Goal: Task Accomplishment & Management: Complete application form

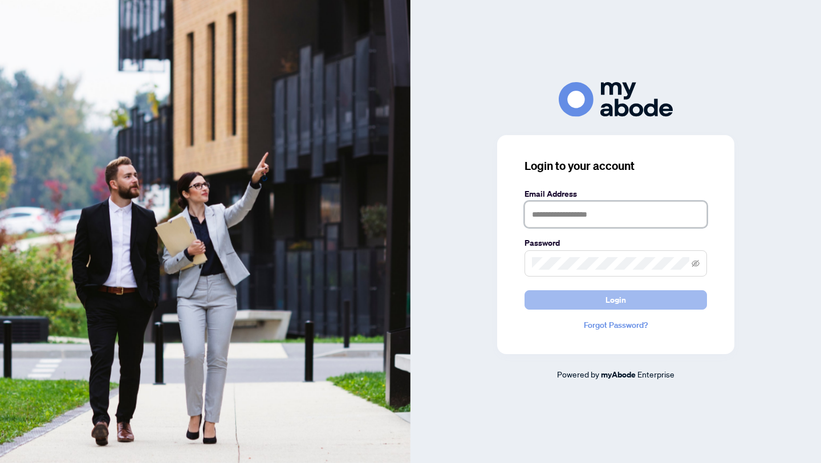
type input "**********"
click at [637, 300] on button "Login" at bounding box center [616, 299] width 183 height 19
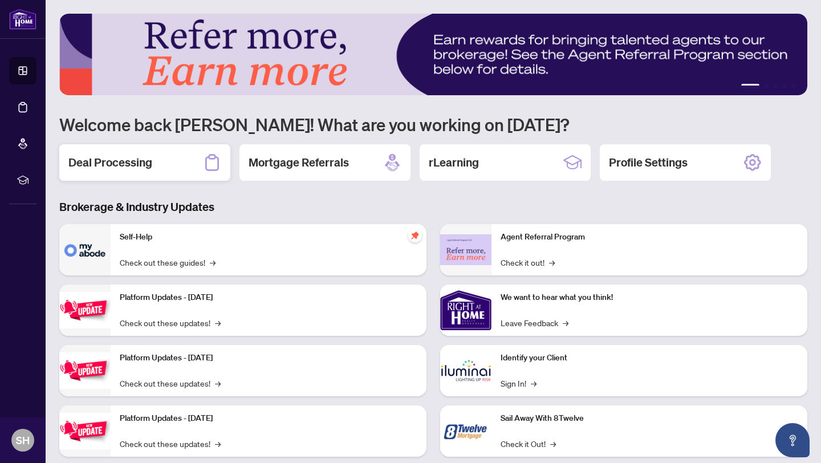
click at [122, 159] on h2 "Deal Processing" at bounding box center [110, 163] width 84 height 16
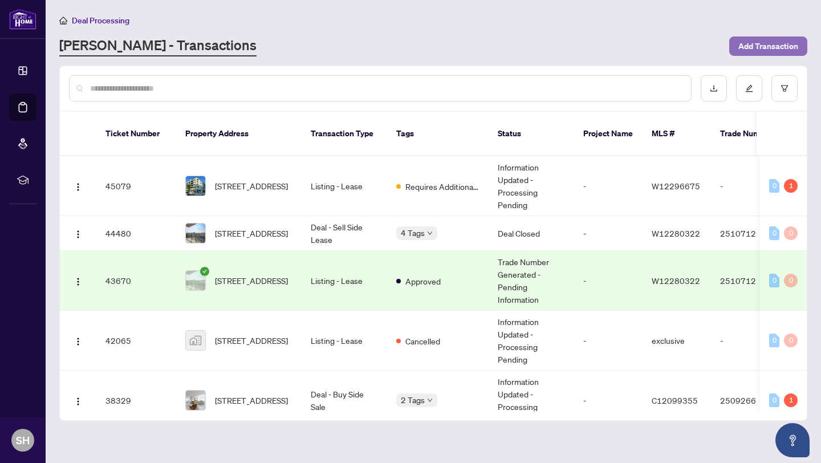
click at [741, 42] on span "Add Transaction" at bounding box center [769, 46] width 60 height 18
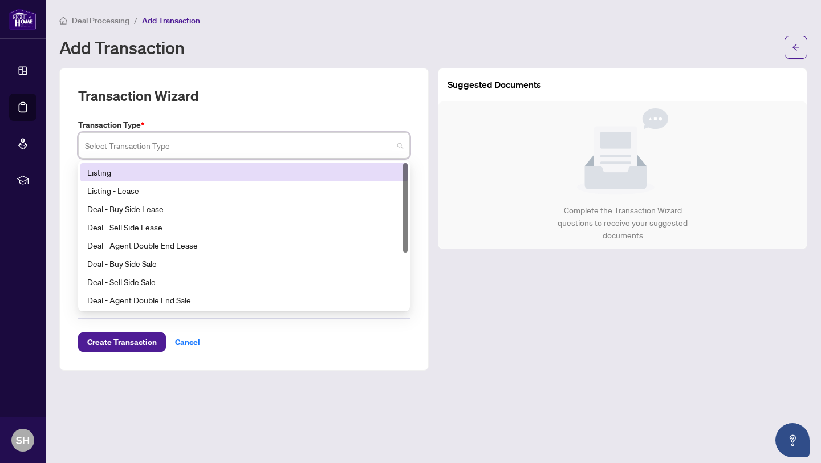
click at [223, 146] on input "search" at bounding box center [239, 147] width 308 height 25
click at [197, 169] on div "Listing" at bounding box center [244, 172] width 314 height 13
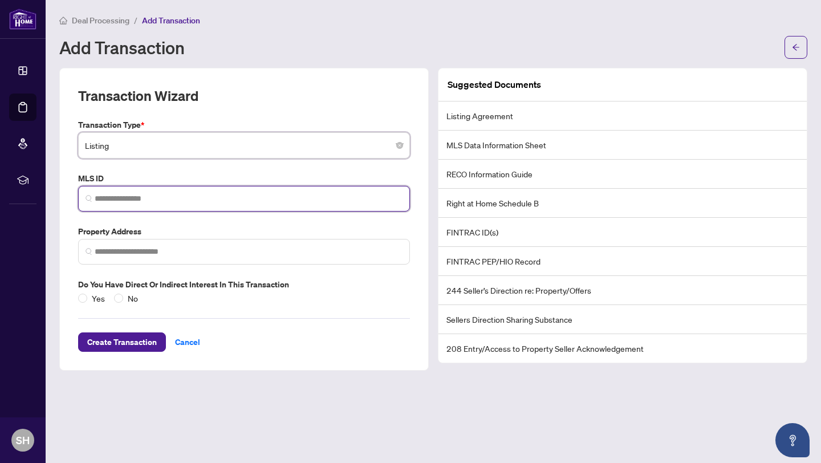
click at [192, 199] on input "search" at bounding box center [249, 199] width 308 height 12
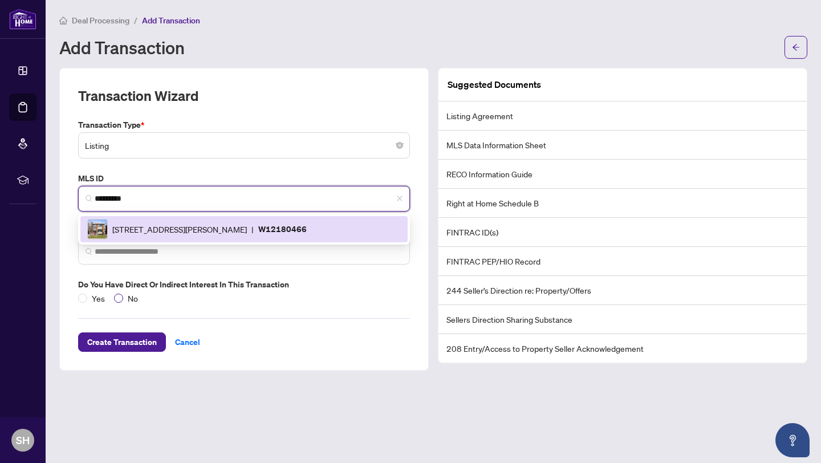
type input "*********"
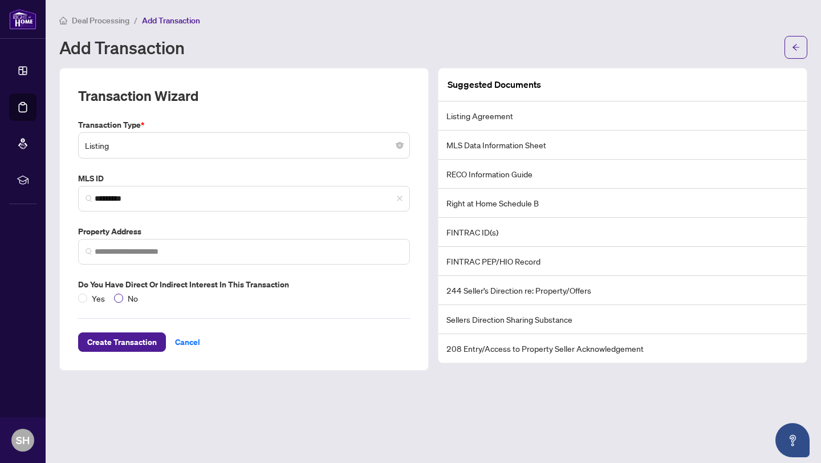
click at [123, 299] on span "No" at bounding box center [132, 298] width 19 height 13
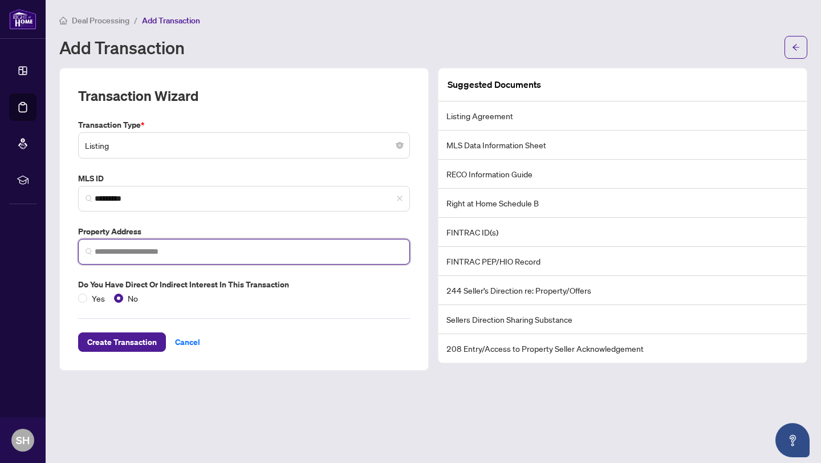
click at [126, 254] on input "search" at bounding box center [249, 252] width 308 height 12
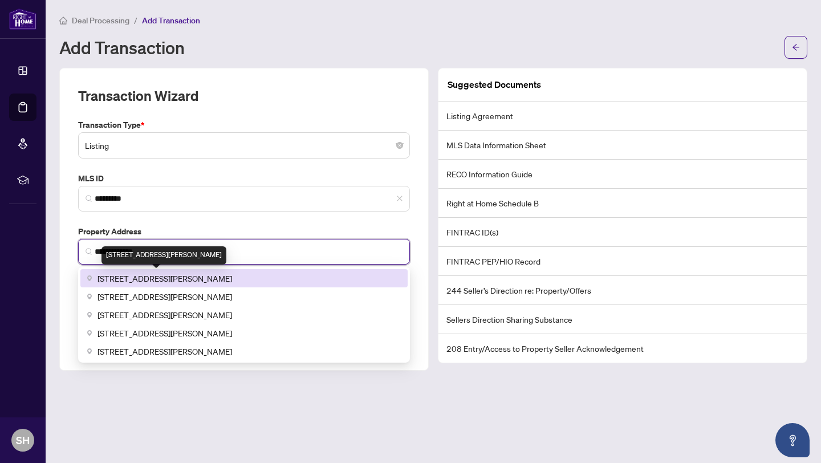
click at [127, 277] on span "[STREET_ADDRESS][PERSON_NAME]" at bounding box center [165, 278] width 135 height 13
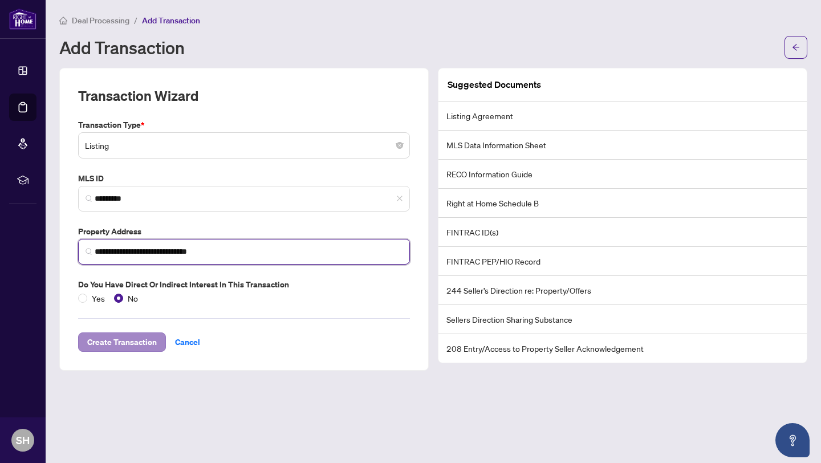
type input "**********"
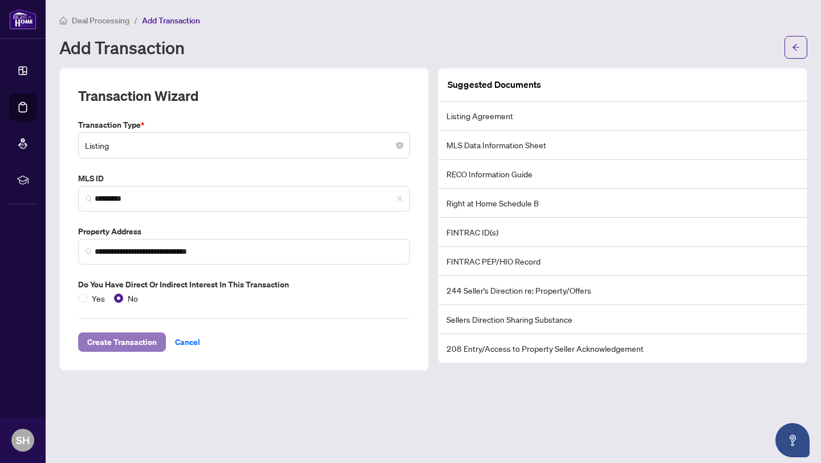
click at [151, 343] on span "Create Transaction" at bounding box center [122, 342] width 70 height 18
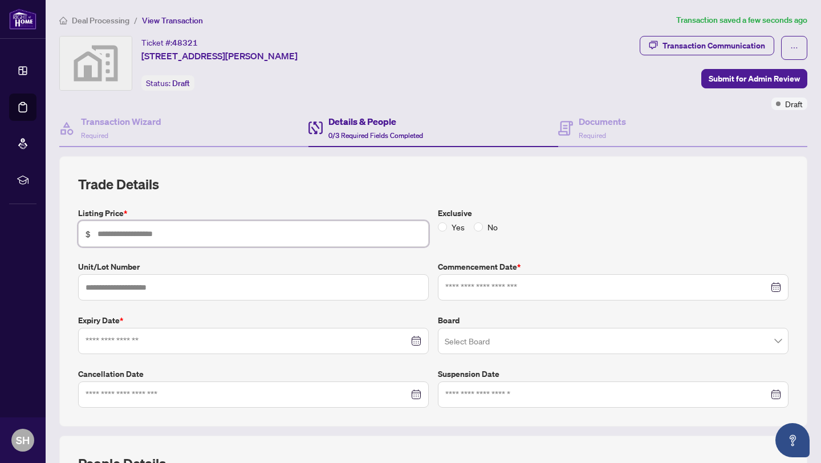
click at [122, 233] on input "text" at bounding box center [260, 234] width 324 height 13
type input "*******"
click at [111, 344] on input at bounding box center [247, 341] width 323 height 13
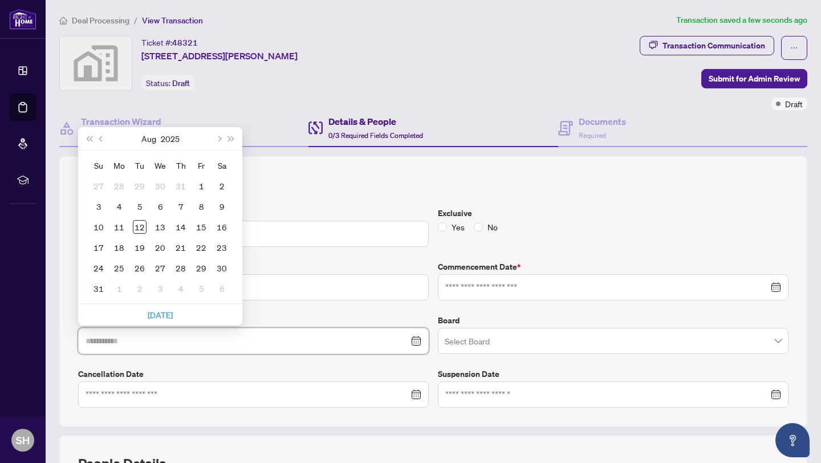
type input "**********"
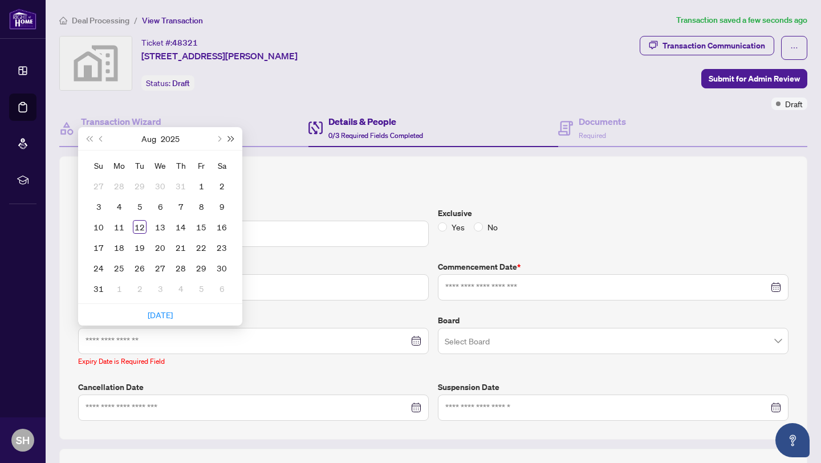
click at [231, 140] on span "Next year (Control + right)" at bounding box center [232, 139] width 6 height 6
click at [231, 142] on button "Next year (Control + right)" at bounding box center [231, 138] width 13 height 23
click at [92, 137] on span "Last year (Control + left)" at bounding box center [89, 139] width 6 height 6
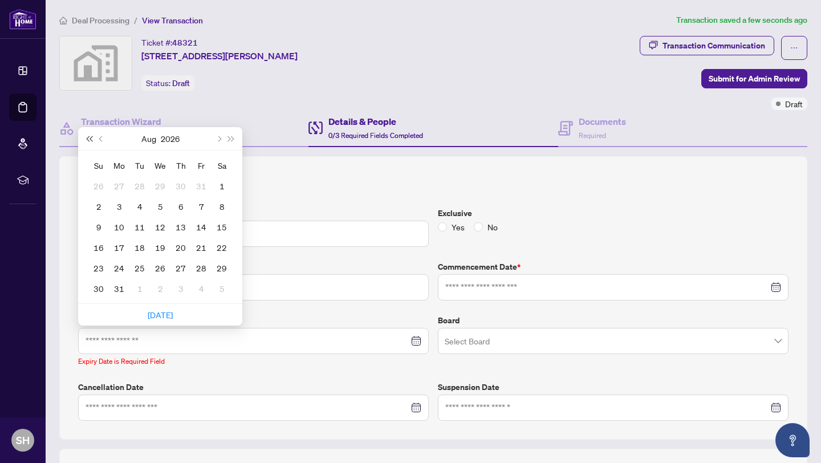
click at [92, 137] on span "Last year (Control + left)" at bounding box center [89, 139] width 6 height 6
click at [217, 136] on span "Next month (PageDown)" at bounding box center [219, 139] width 6 height 6
click at [217, 138] on span "Next month (PageDown)" at bounding box center [219, 139] width 6 height 6
type input "**********"
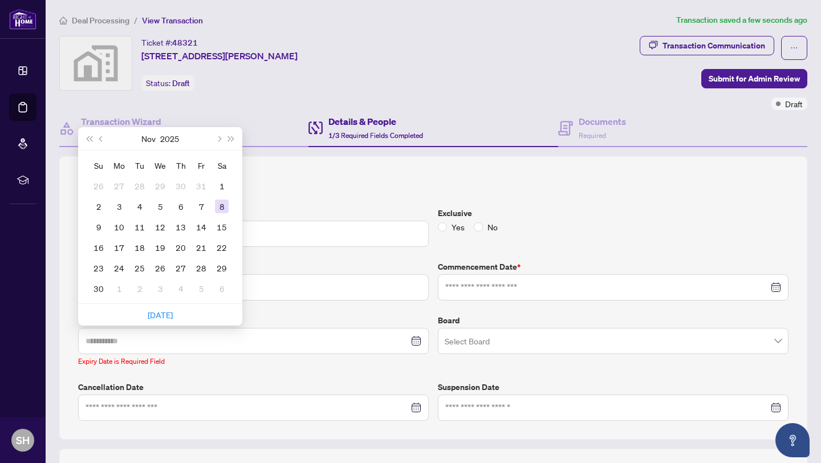
click at [220, 203] on div "8" at bounding box center [222, 207] width 14 height 14
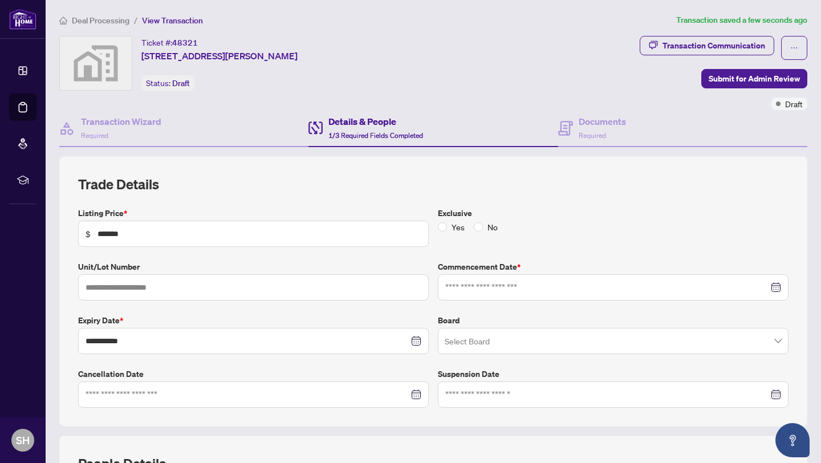
click at [467, 355] on div "**********" at bounding box center [434, 307] width 720 height 201
click at [466, 342] on input "search" at bounding box center [608, 342] width 327 height 25
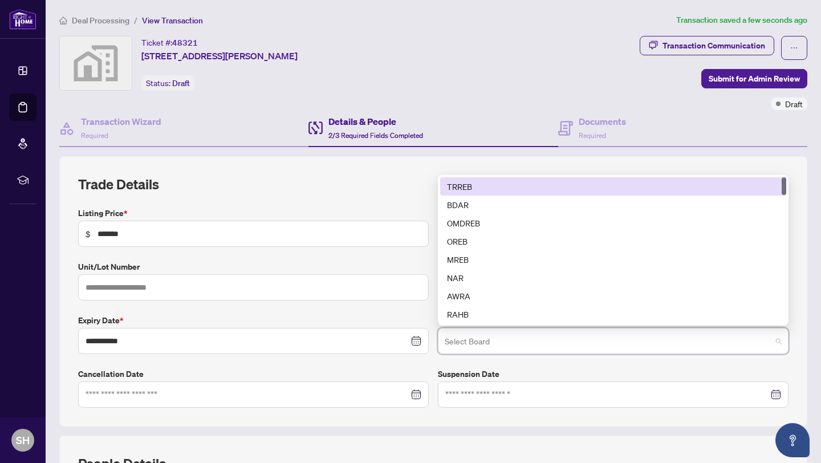
click at [466, 188] on div "TRREB" at bounding box center [613, 186] width 333 height 13
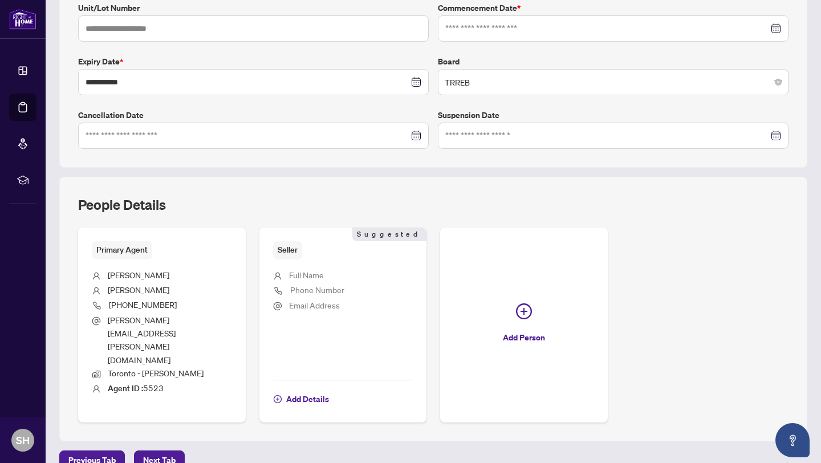
scroll to position [280, 0]
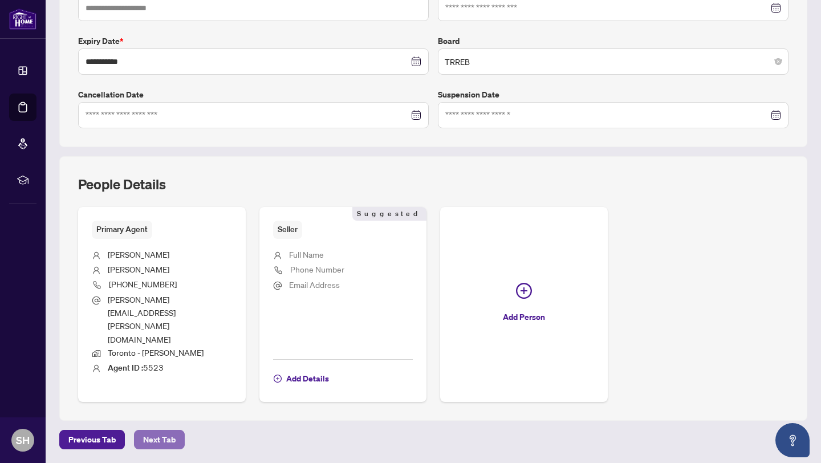
click at [158, 431] on span "Next Tab" at bounding box center [159, 440] width 33 height 18
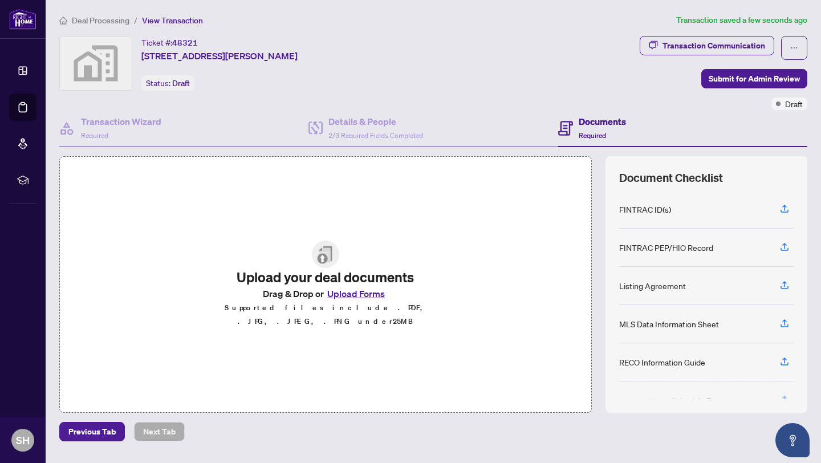
click at [334, 297] on button "Upload Forms" at bounding box center [356, 293] width 64 height 15
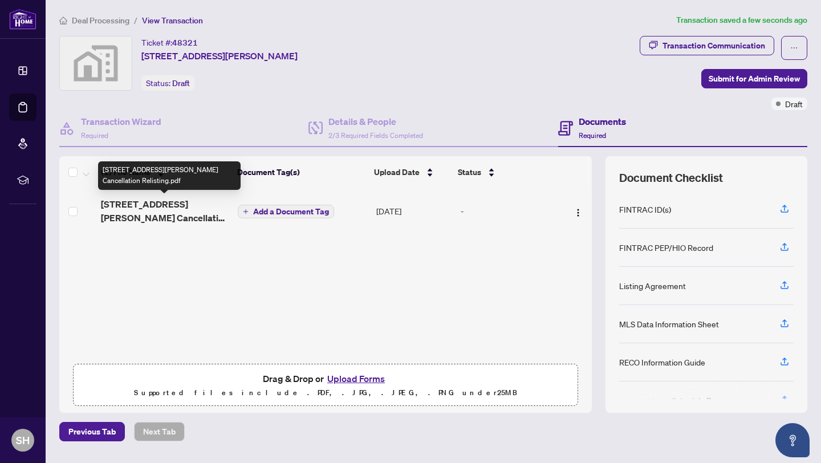
click at [190, 207] on span "[STREET_ADDRESS][PERSON_NAME] Cancellation Relisting.pdf" at bounding box center [165, 210] width 128 height 27
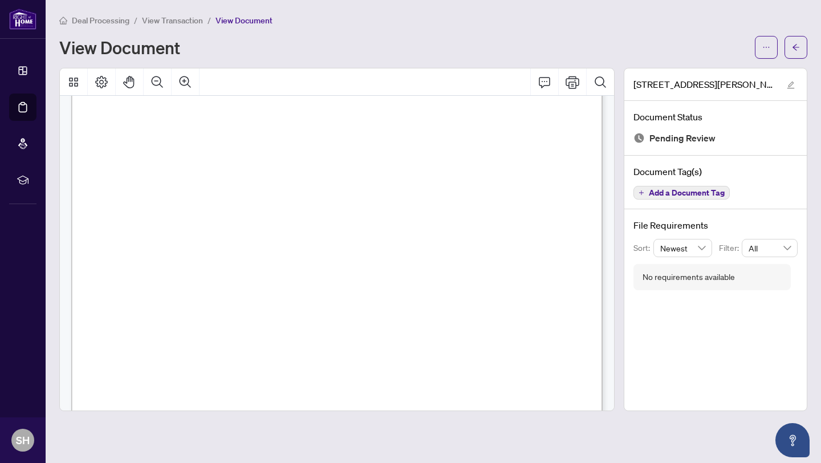
scroll to position [847, 0]
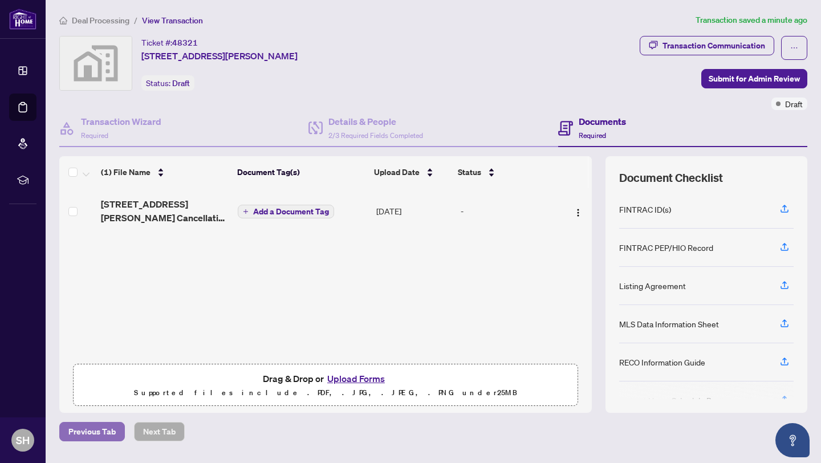
click at [98, 433] on span "Previous Tab" at bounding box center [91, 432] width 47 height 18
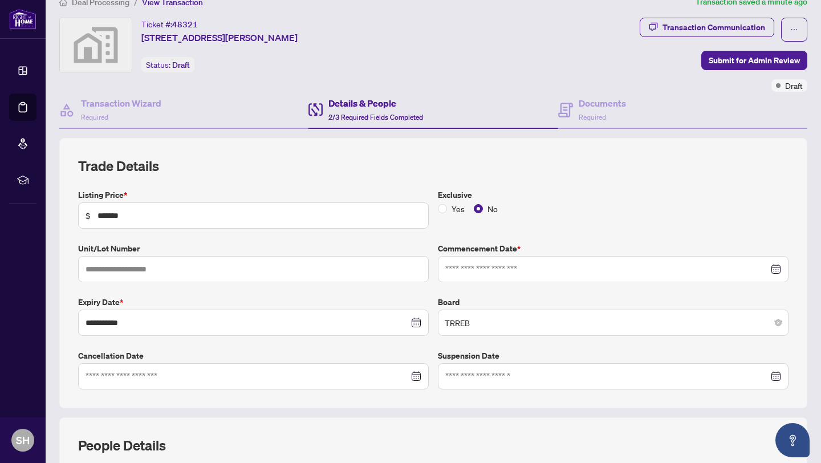
scroll to position [28, 0]
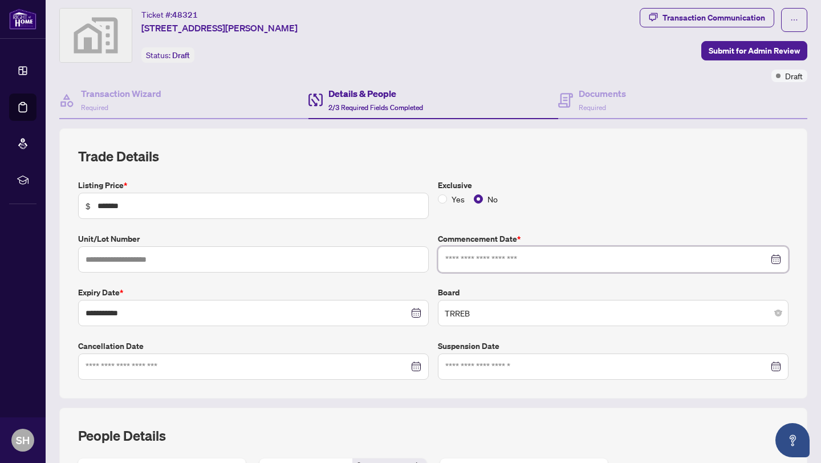
click at [464, 264] on input at bounding box center [607, 259] width 323 height 13
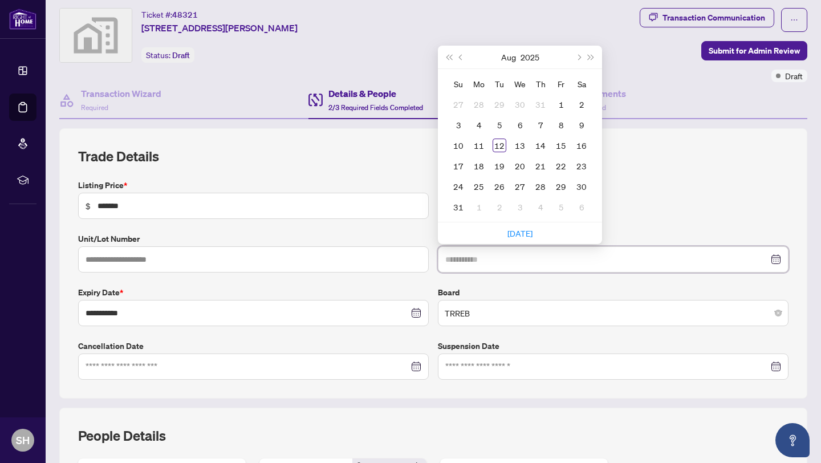
type input "**********"
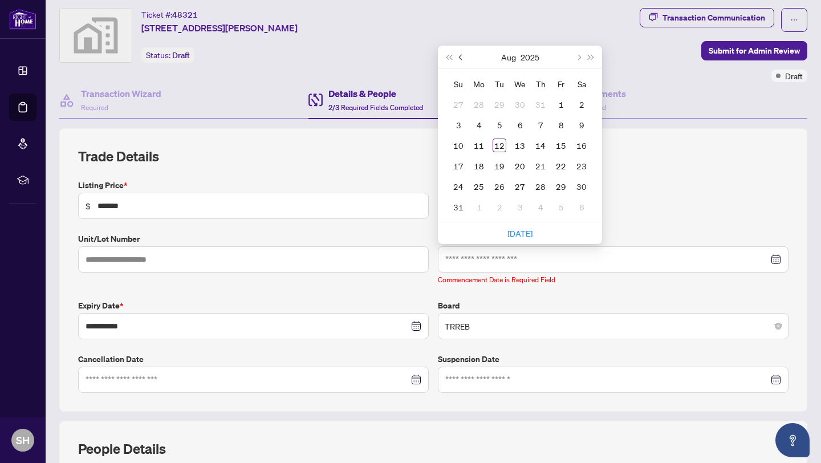
click at [466, 57] on button "Previous month (PageUp)" at bounding box center [461, 57] width 13 height 23
type input "**********"
click at [517, 183] on div "28" at bounding box center [520, 187] width 14 height 14
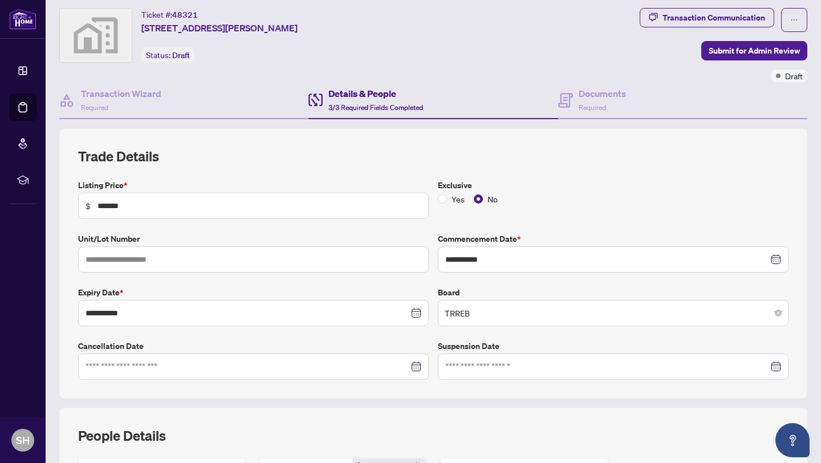
click at [416, 365] on div at bounding box center [254, 367] width 336 height 13
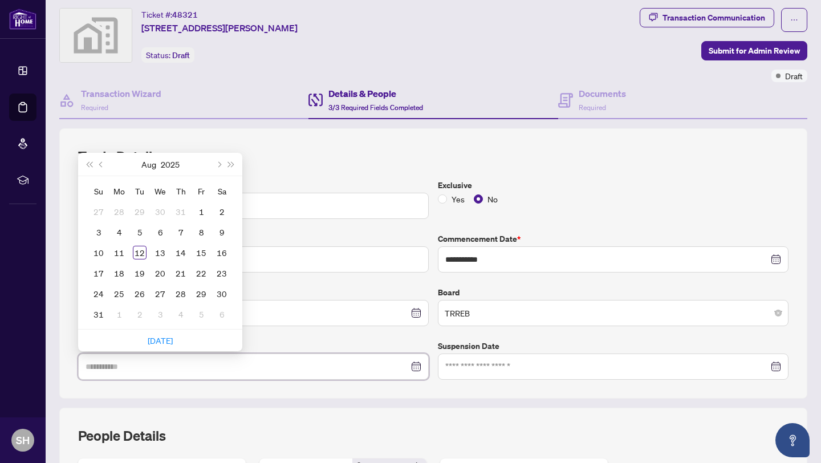
type input "**********"
click at [209, 110] on div "Transaction Wizard Required" at bounding box center [183, 100] width 249 height 37
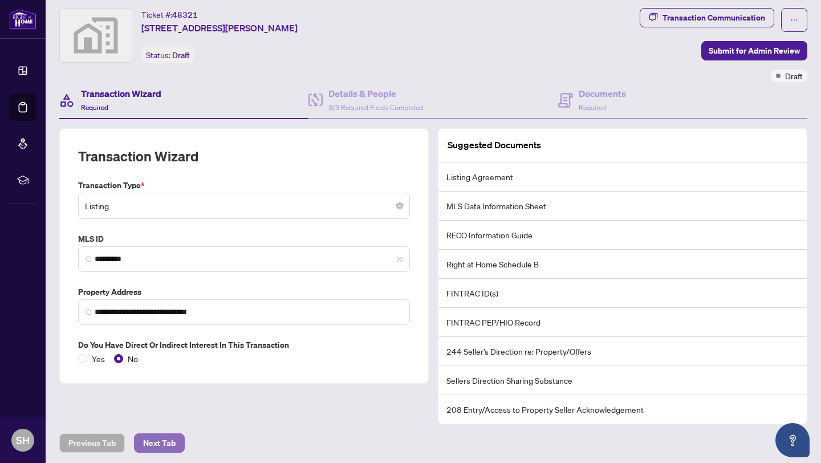
click at [167, 446] on span "Next Tab" at bounding box center [159, 443] width 33 height 18
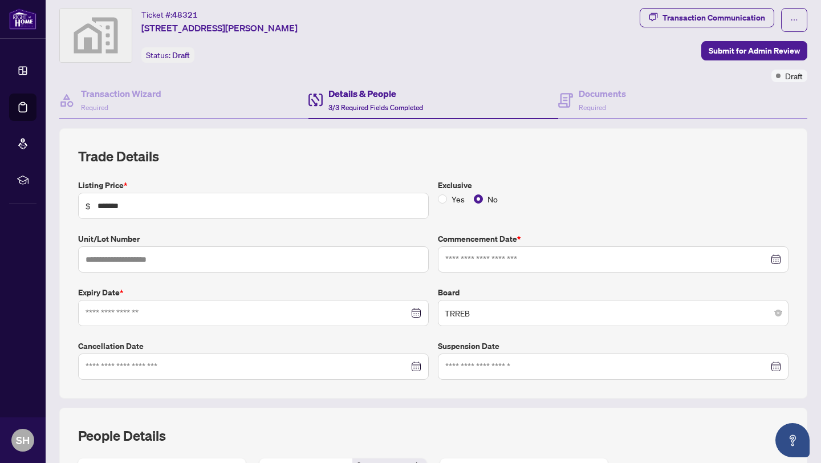
type input "**********"
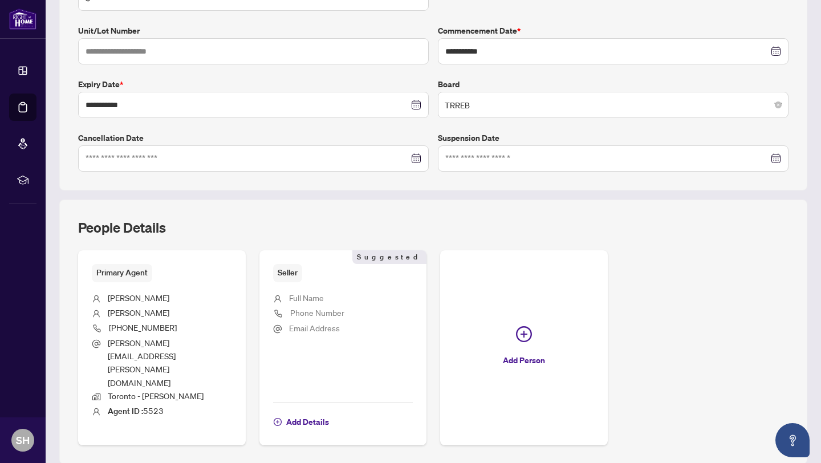
scroll to position [281, 0]
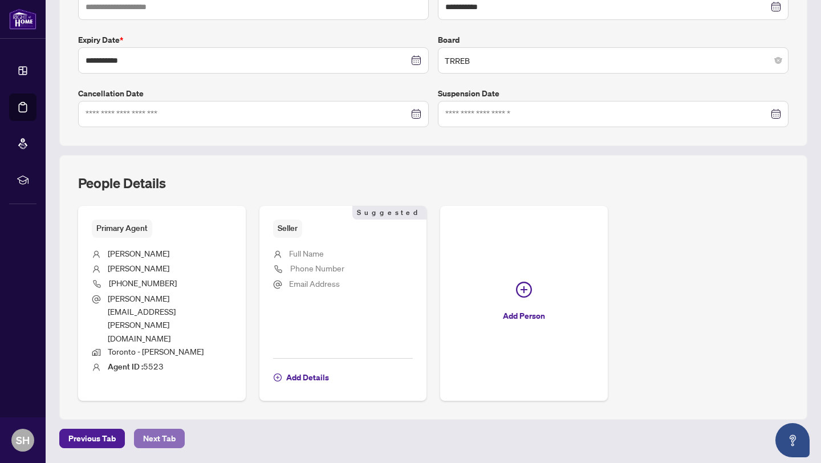
click at [156, 430] on span "Next Tab" at bounding box center [159, 439] width 33 height 18
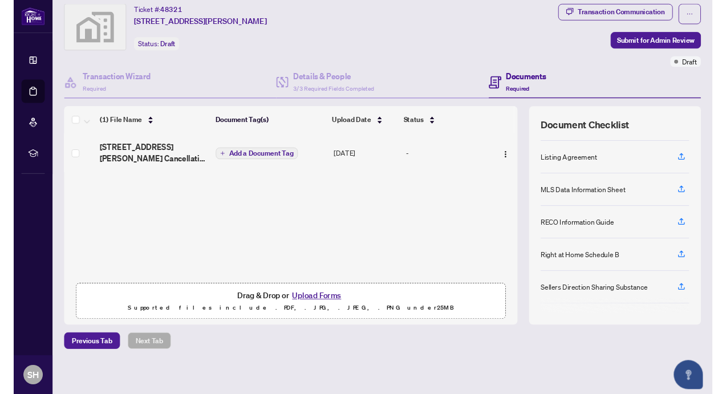
scroll to position [74, 0]
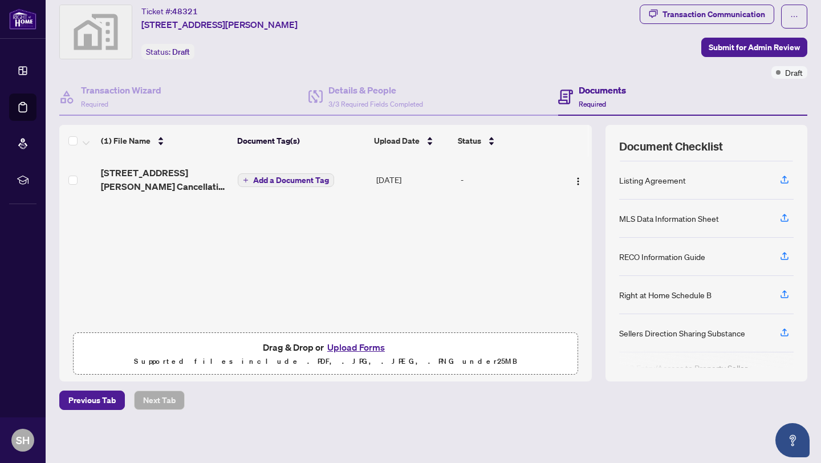
click at [366, 347] on button "Upload Forms" at bounding box center [356, 347] width 64 height 15
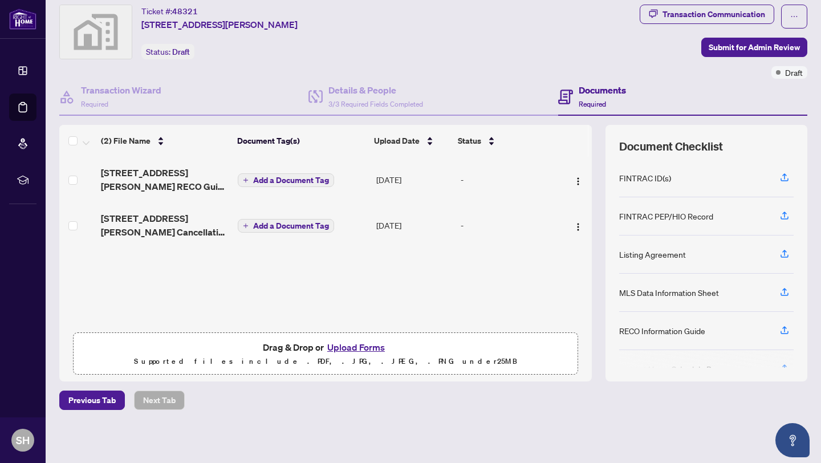
click at [370, 343] on button "Upload Forms" at bounding box center [356, 347] width 64 height 15
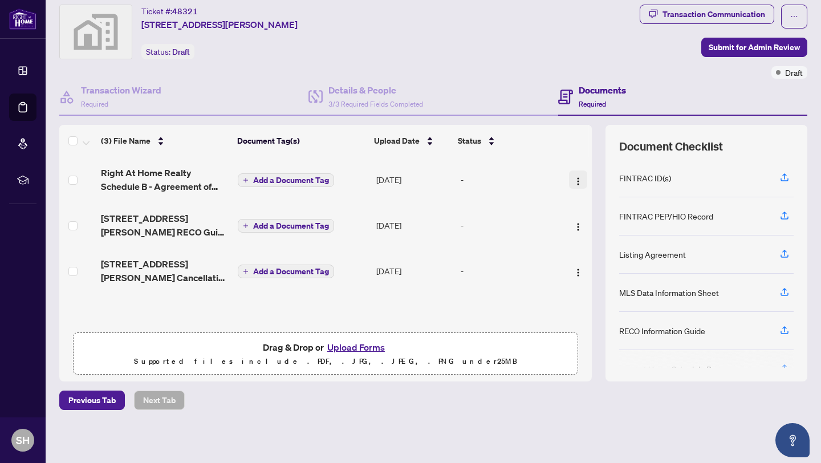
click at [574, 179] on img "button" at bounding box center [578, 181] width 9 height 9
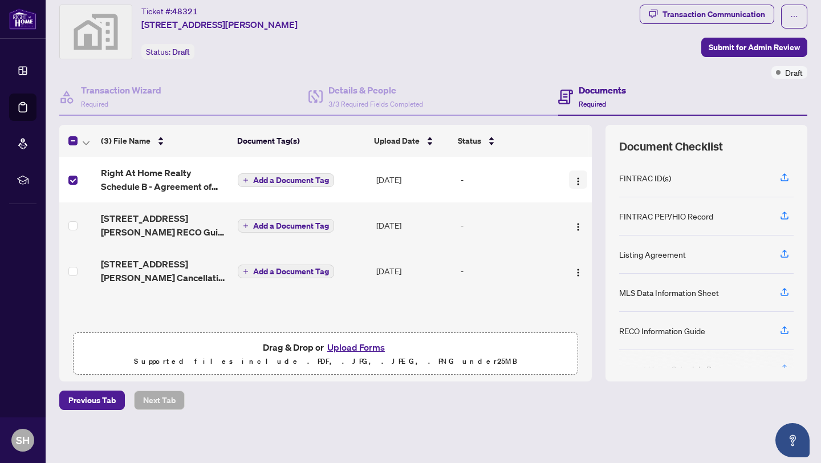
click at [578, 179] on img "button" at bounding box center [578, 181] width 9 height 9
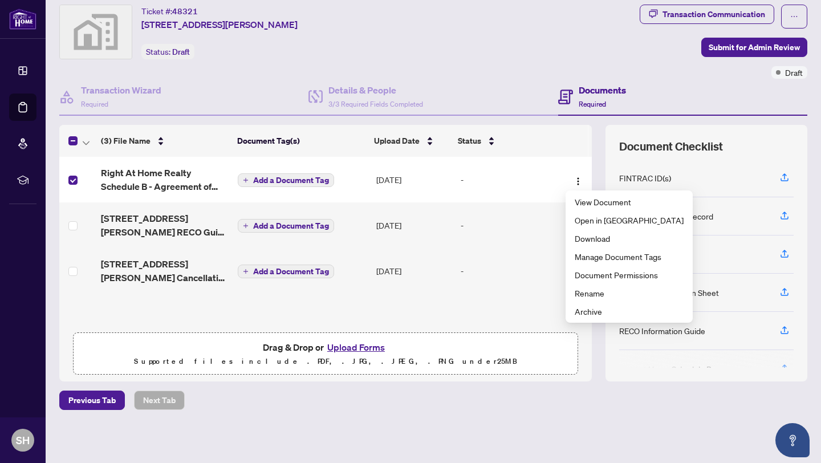
click at [514, 321] on div "(3) File Name Document Tag(s) Upload Date Status Right At Home Realty Schedule …" at bounding box center [325, 253] width 533 height 257
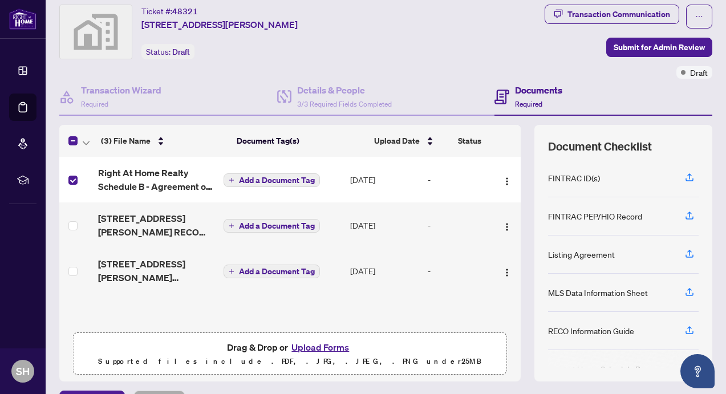
scroll to position [31, 0]
click at [317, 345] on button "Upload Forms" at bounding box center [320, 347] width 64 height 15
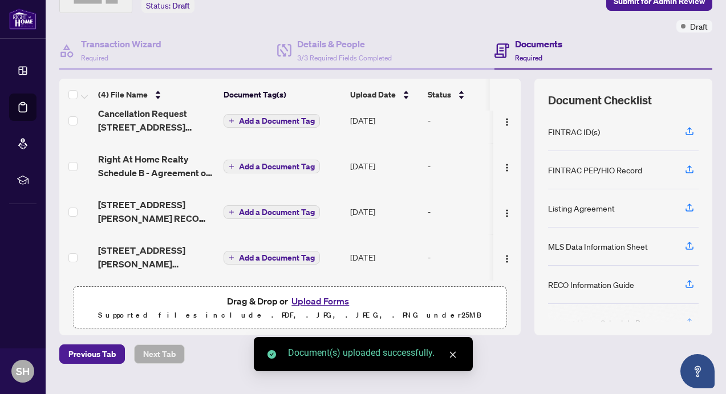
scroll to position [0, 0]
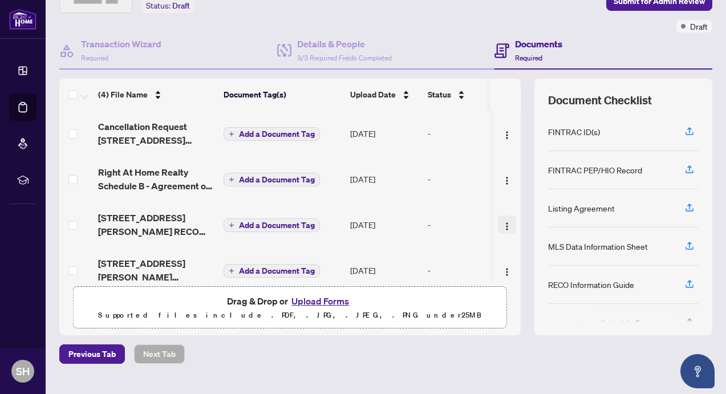
click at [503, 225] on img "button" at bounding box center [507, 226] width 9 height 9
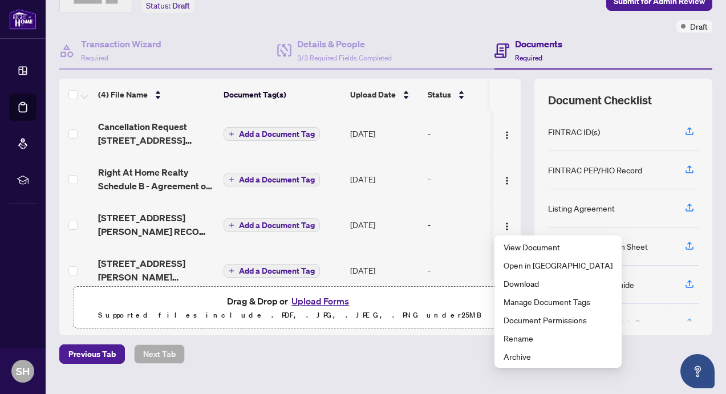
click at [432, 296] on div "Drag & Drop or Upload Forms Supported files include .PDF, .JPG, .JPEG, .PNG und…" at bounding box center [289, 308] width 419 height 29
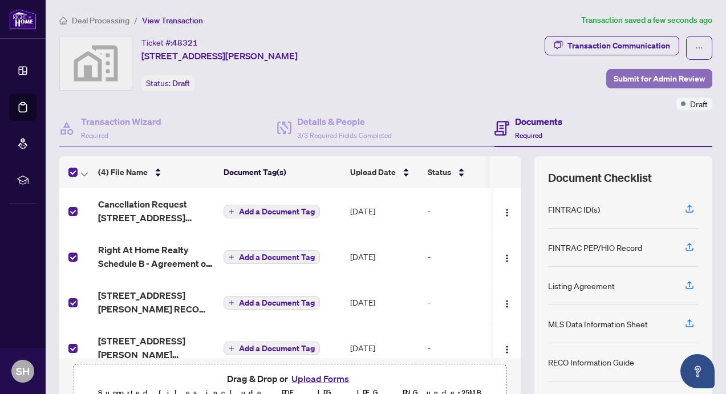
click at [659, 73] on span "Submit for Admin Review" at bounding box center [659, 79] width 91 height 18
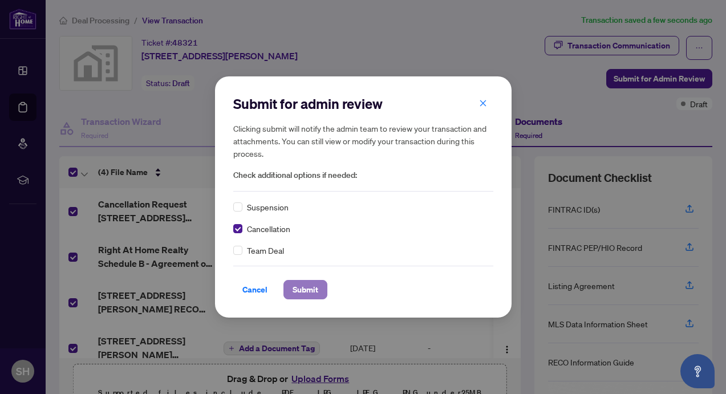
click at [303, 289] on span "Submit" at bounding box center [306, 290] width 26 height 18
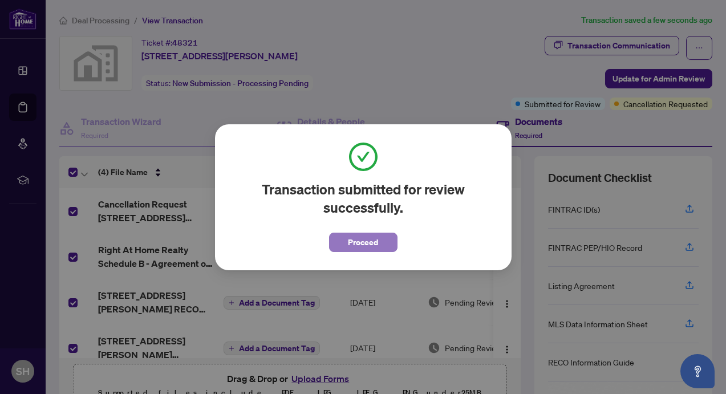
click at [351, 238] on span "Proceed" at bounding box center [363, 242] width 30 height 18
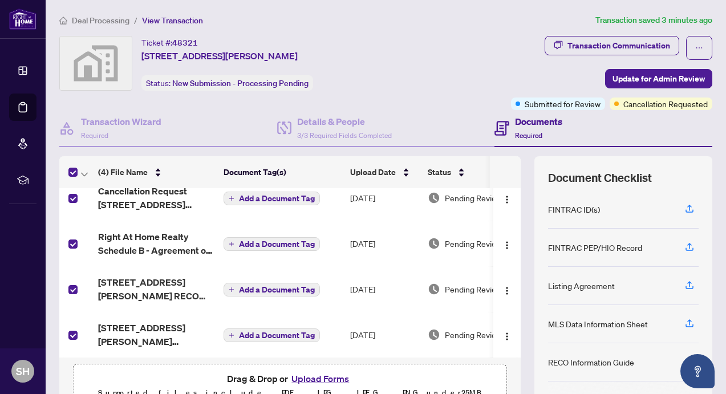
scroll to position [17, 0]
